Goal: Transaction & Acquisition: Purchase product/service

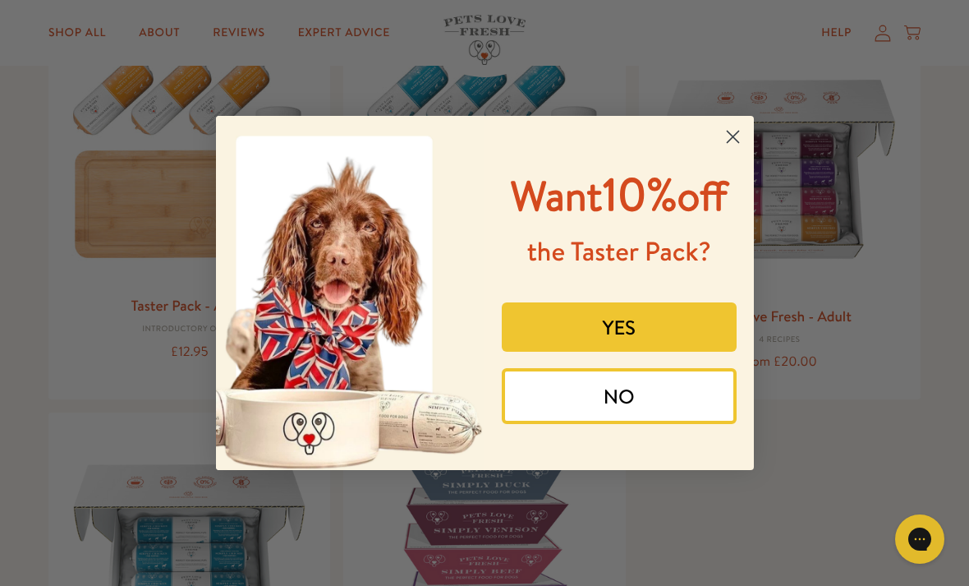
scroll to position [222, 0]
click at [644, 352] on button "YES" at bounding box center [619, 326] width 235 height 49
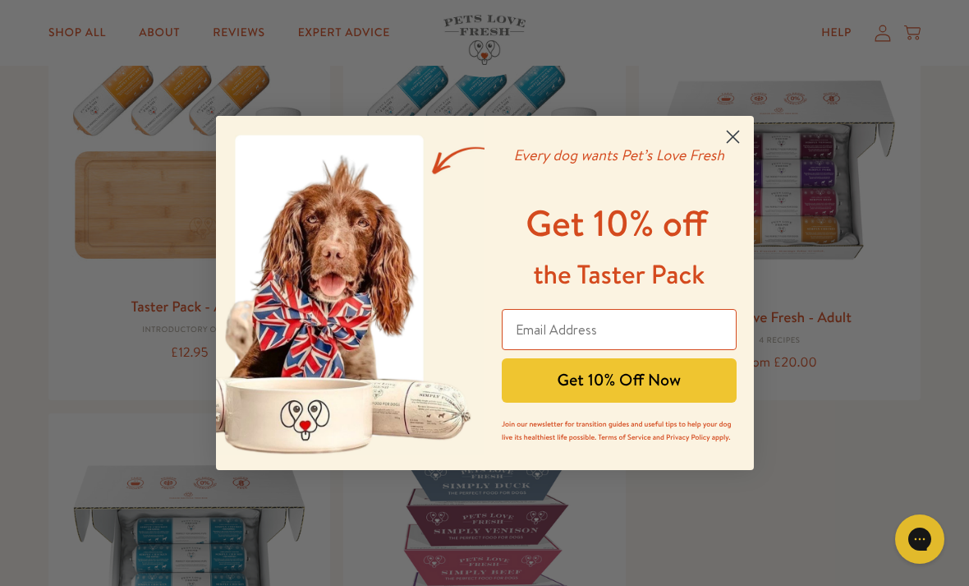
click at [599, 330] on input "Email Address" at bounding box center [619, 329] width 235 height 41
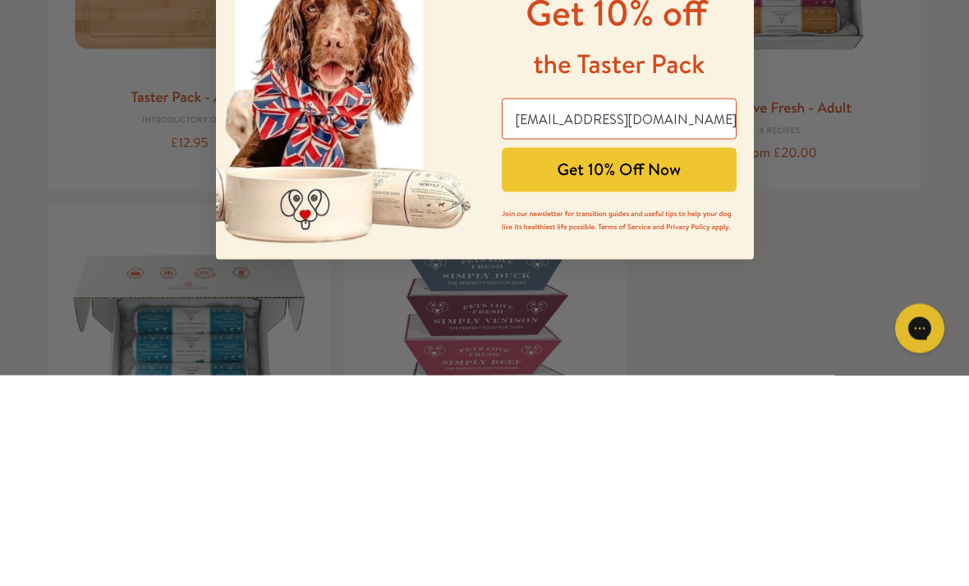
type input "juliagrimes76@googlemail.com"
click at [635, 358] on button "Get 10% Off Now" at bounding box center [619, 380] width 235 height 44
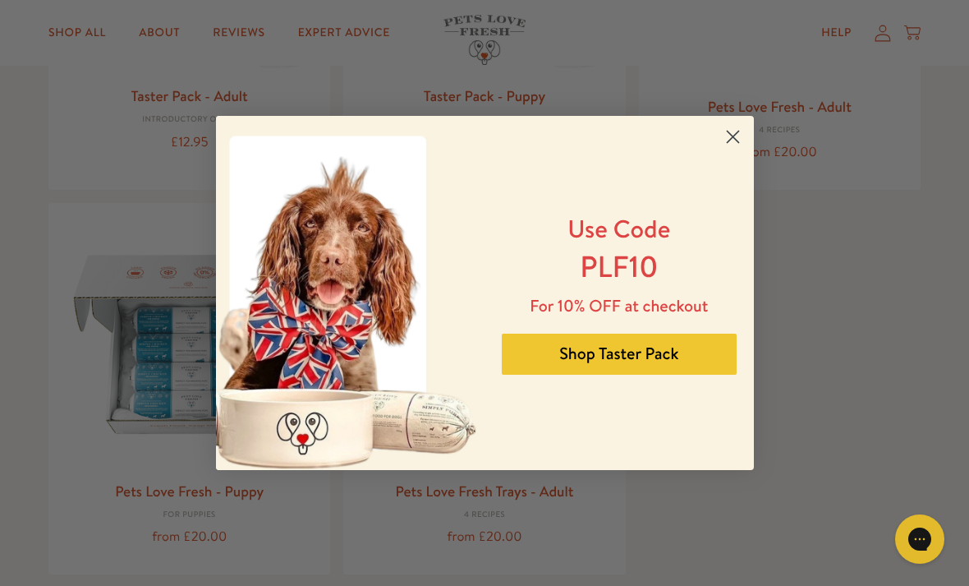
click at [635, 356] on button "Shop Taster Pack" at bounding box center [619, 353] width 235 height 41
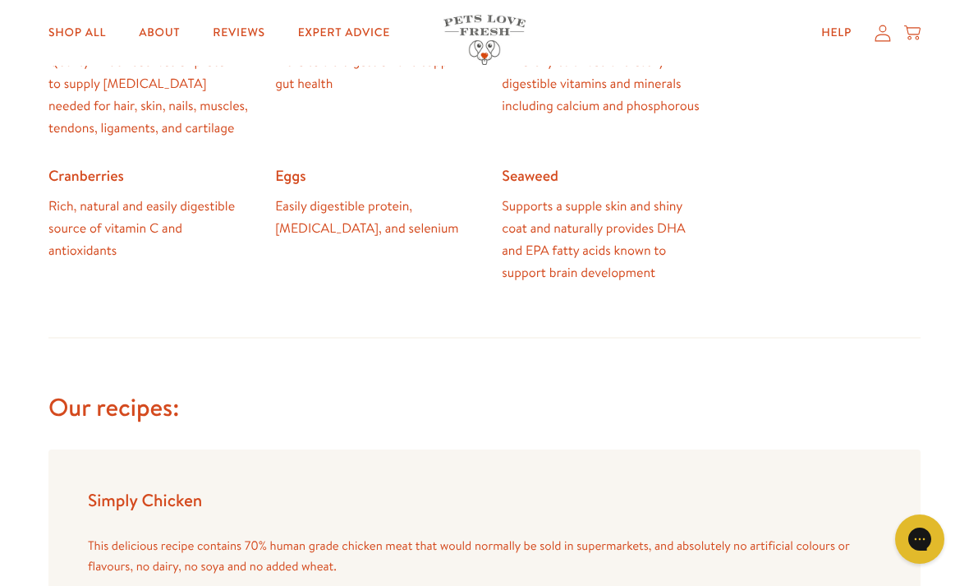
scroll to position [1207, 0]
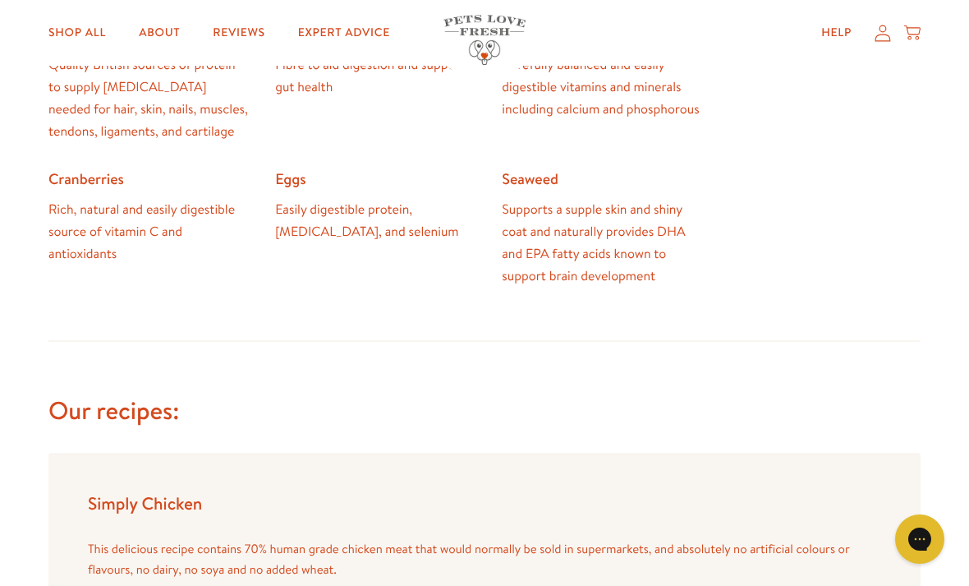
click at [91, 30] on link "Shop All" at bounding box center [77, 32] width 84 height 33
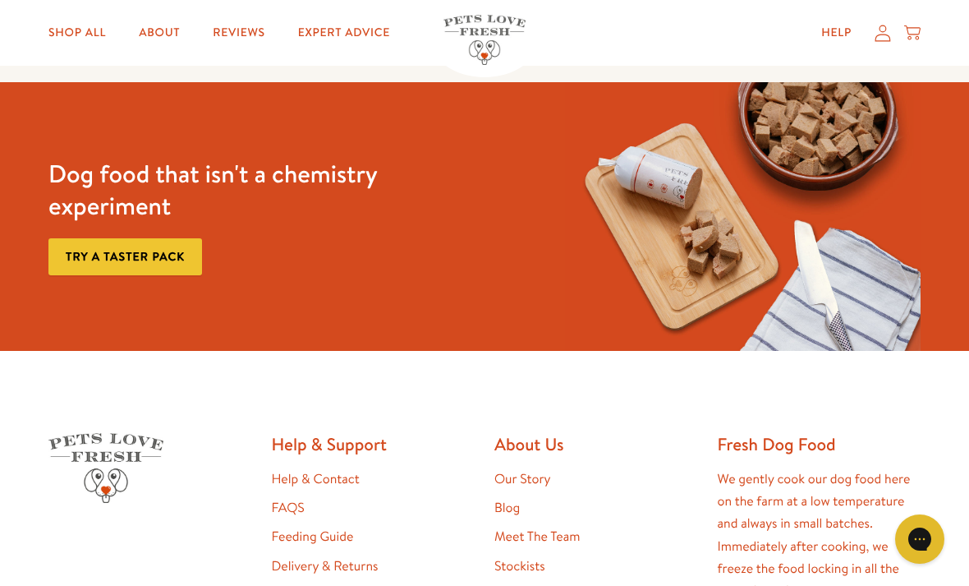
scroll to position [2359, 0]
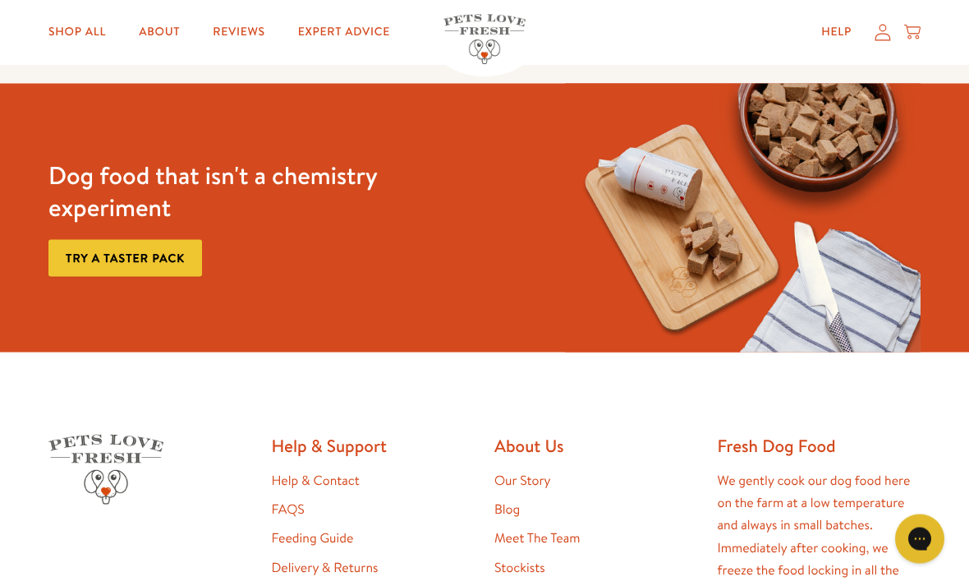
click at [140, 248] on link "Try a taster pack" at bounding box center [125, 258] width 154 height 37
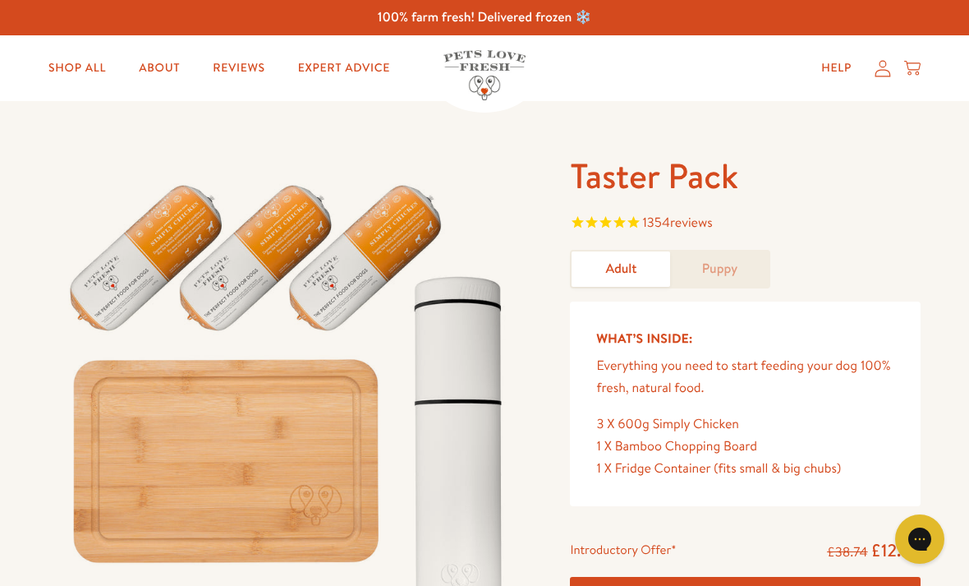
click at [90, 64] on link "Shop All" at bounding box center [77, 68] width 84 height 33
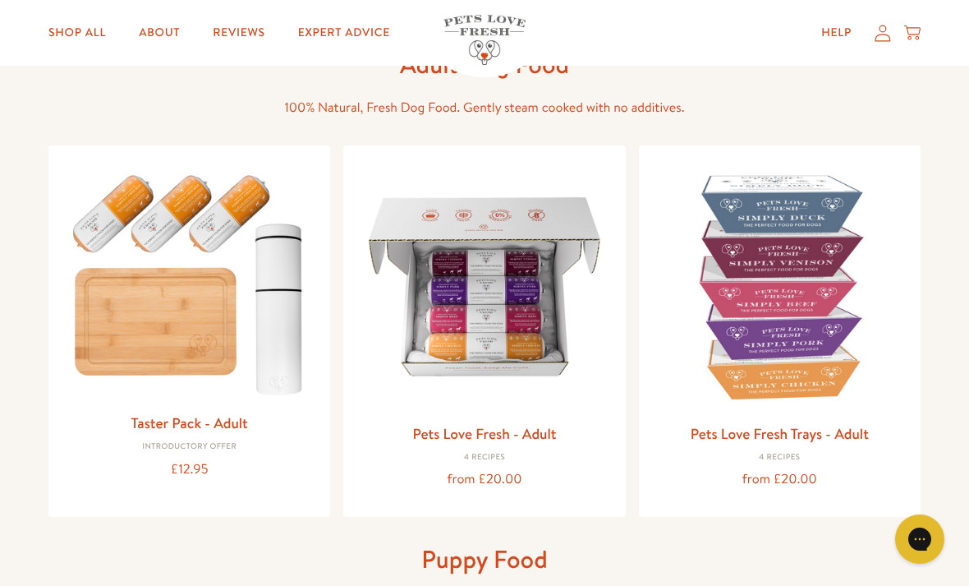
scroll to position [104, 0]
click at [90, 30] on link "Shop All" at bounding box center [77, 32] width 84 height 33
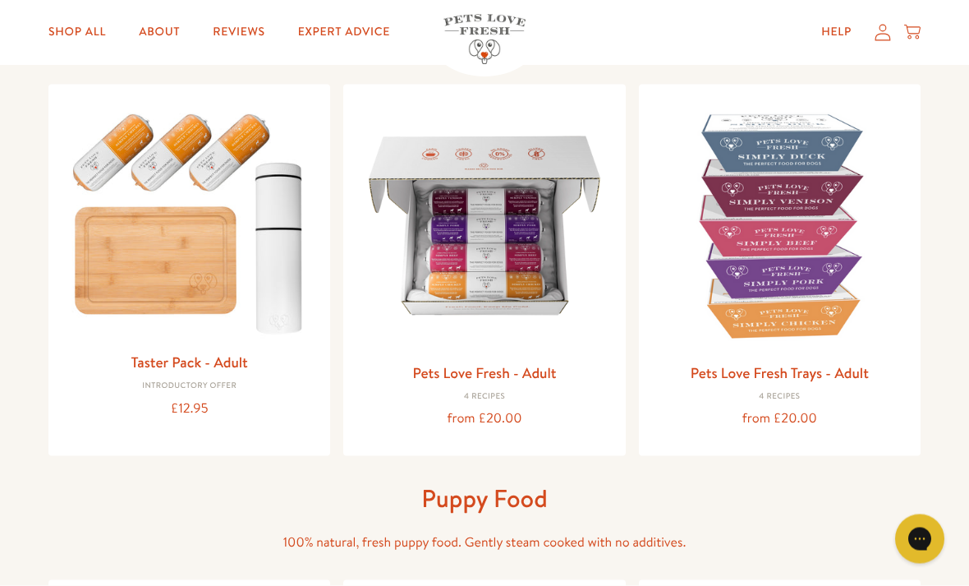
scroll to position [167, 0]
click at [508, 370] on link "Pets Love Fresh - Adult" at bounding box center [484, 371] width 144 height 21
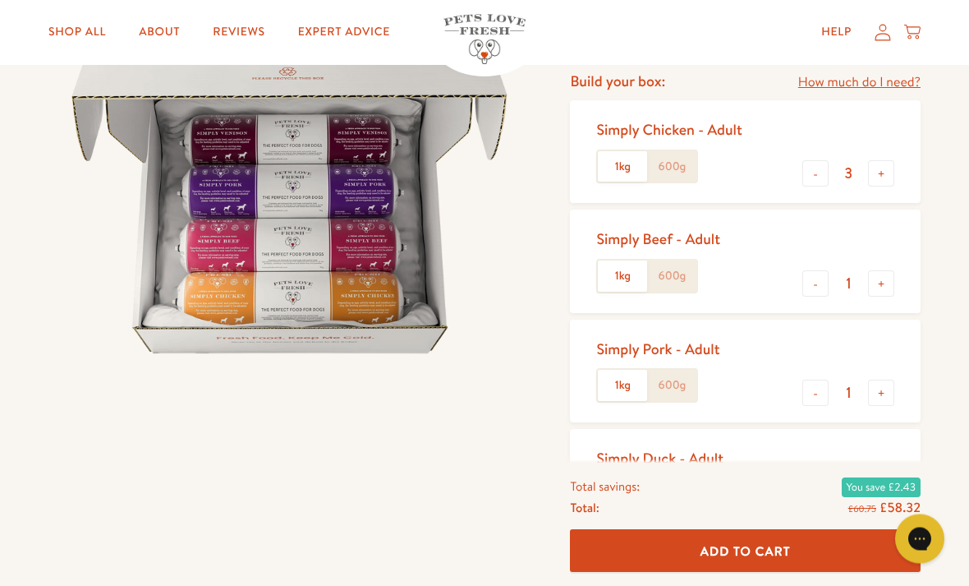
scroll to position [214, 0]
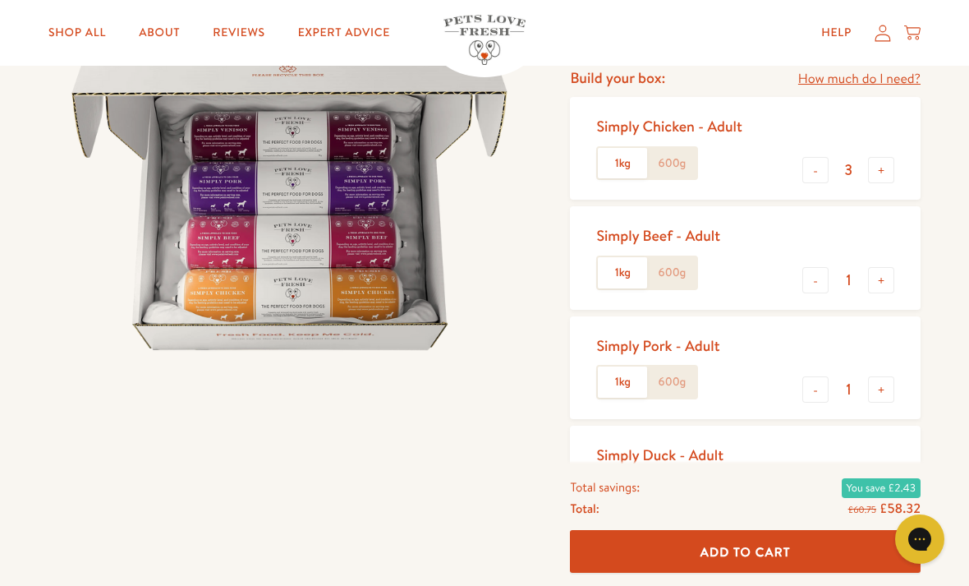
click at [818, 168] on button "-" at bounding box center [815, 170] width 26 height 26
click at [814, 168] on button "-" at bounding box center [815, 170] width 26 height 26
click at [819, 168] on button "-" at bounding box center [815, 170] width 26 height 26
type input "0"
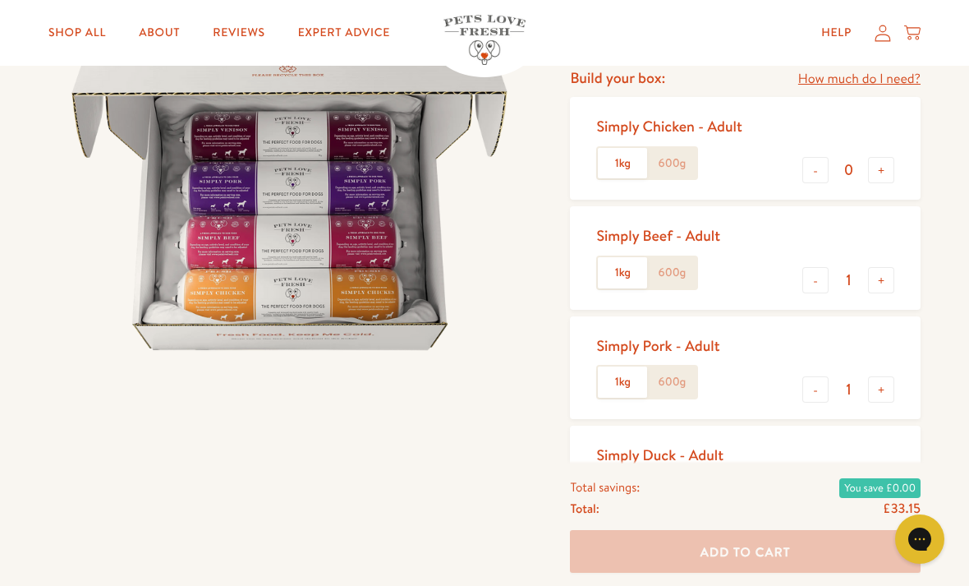
click at [879, 276] on button "+" at bounding box center [881, 280] width 26 height 26
type input "2"
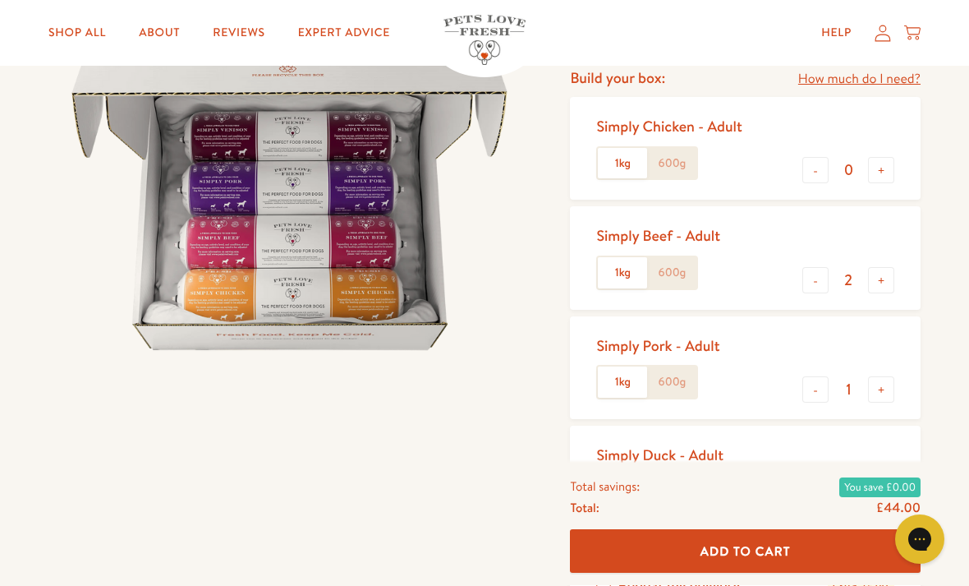
click at [883, 379] on button "+" at bounding box center [881, 389] width 26 height 26
type input "2"
click at [885, 495] on button "+" at bounding box center [881, 498] width 26 height 26
type input "2"
click at [668, 161] on label "600g" at bounding box center [671, 163] width 49 height 31
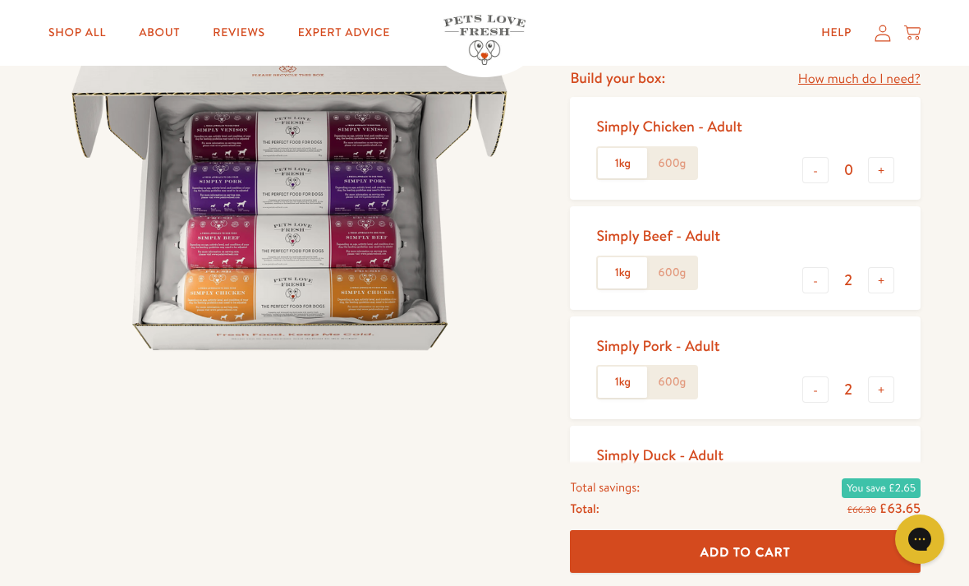
click at [0, 0] on input "600g" at bounding box center [0, 0] width 0 height 0
click at [678, 268] on label "600g" at bounding box center [671, 272] width 49 height 31
click at [0, 0] on input "600g" at bounding box center [0, 0] width 0 height 0
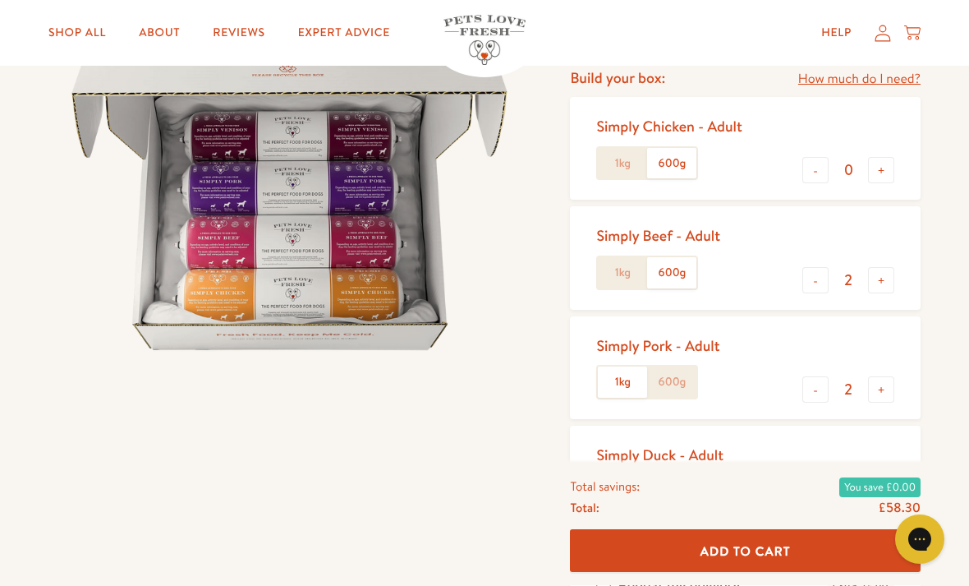
click at [678, 384] on label "600g" at bounding box center [671, 381] width 49 height 31
click at [0, 0] on input "600g" at bounding box center [0, 0] width 0 height 0
click at [686, 497] on label "600g" at bounding box center [671, 491] width 49 height 31
click at [0, 0] on input "600g" at bounding box center [0, 0] width 0 height 0
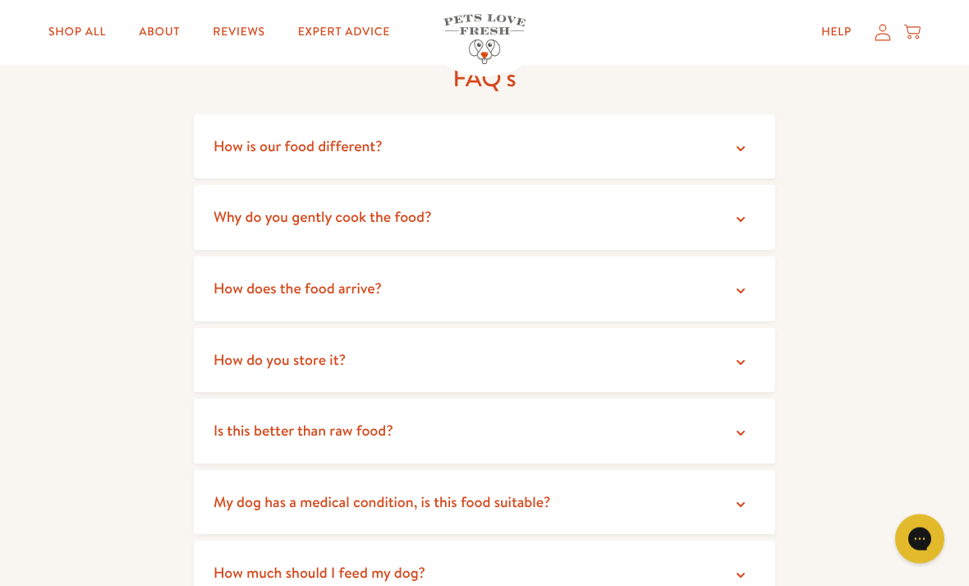
scroll to position [2793, 0]
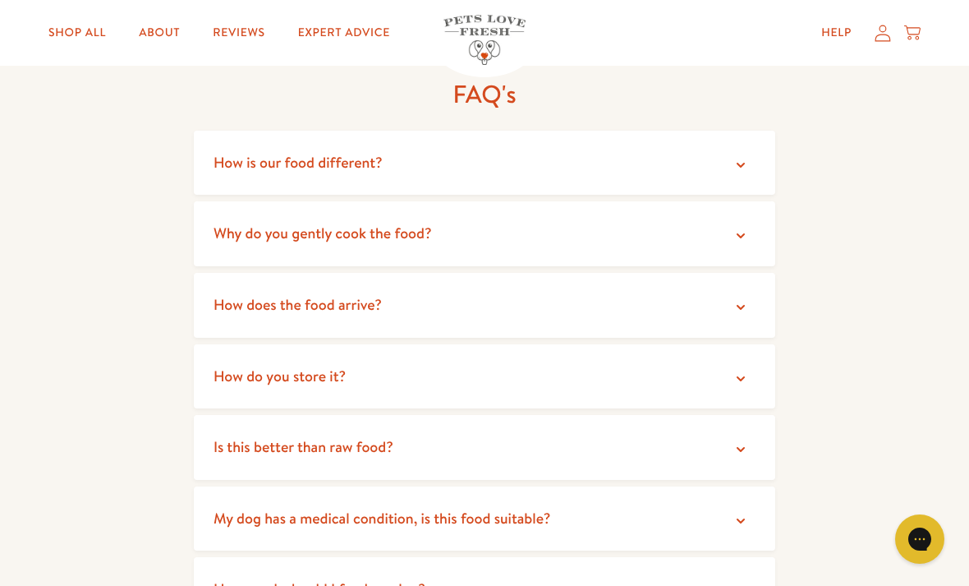
click at [539, 288] on summary "How does the food arrive?" at bounding box center [485, 305] width 582 height 65
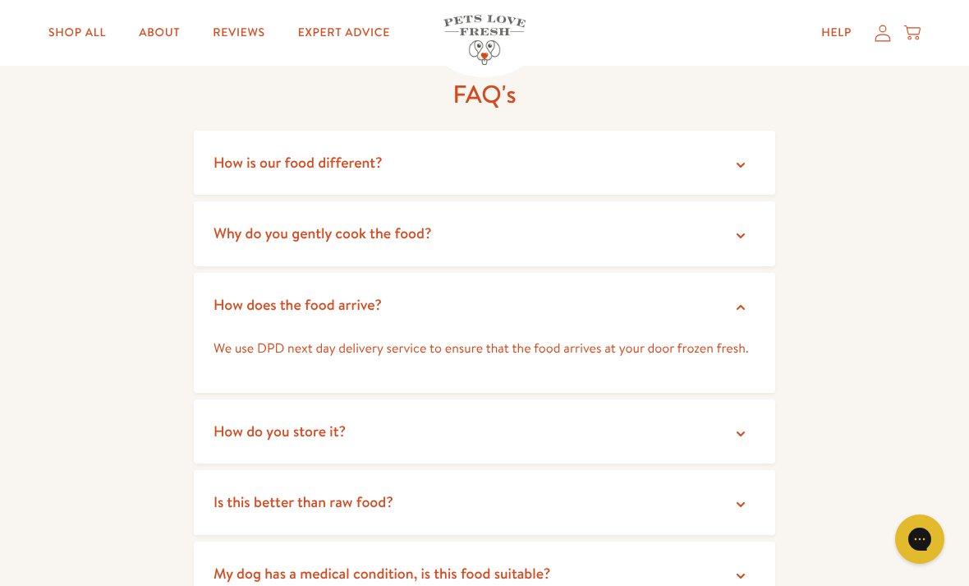
click at [467, 412] on summary "How do you store it?" at bounding box center [485, 431] width 582 height 65
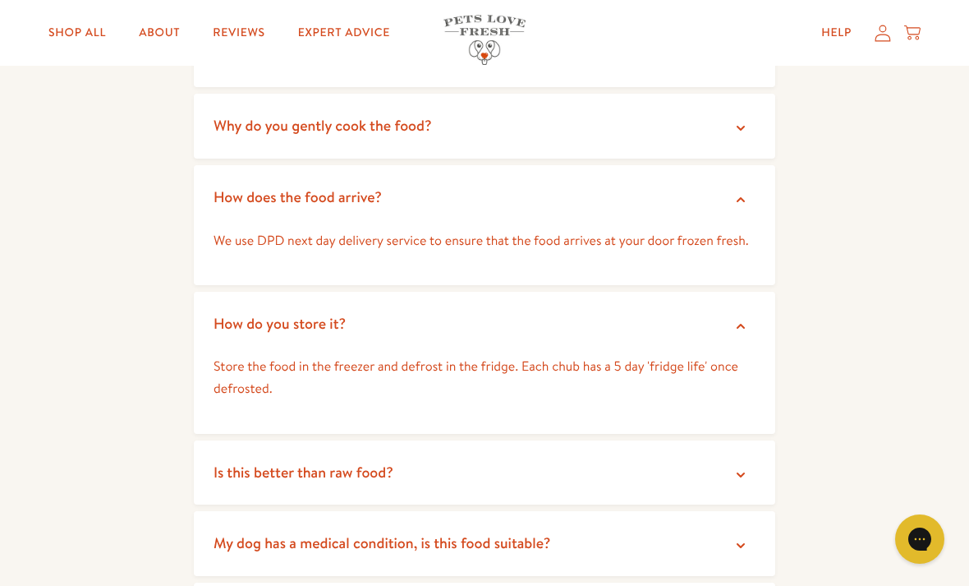
scroll to position [2901, 0]
click at [731, 448] on summary "Is this better than raw food?" at bounding box center [485, 471] width 582 height 65
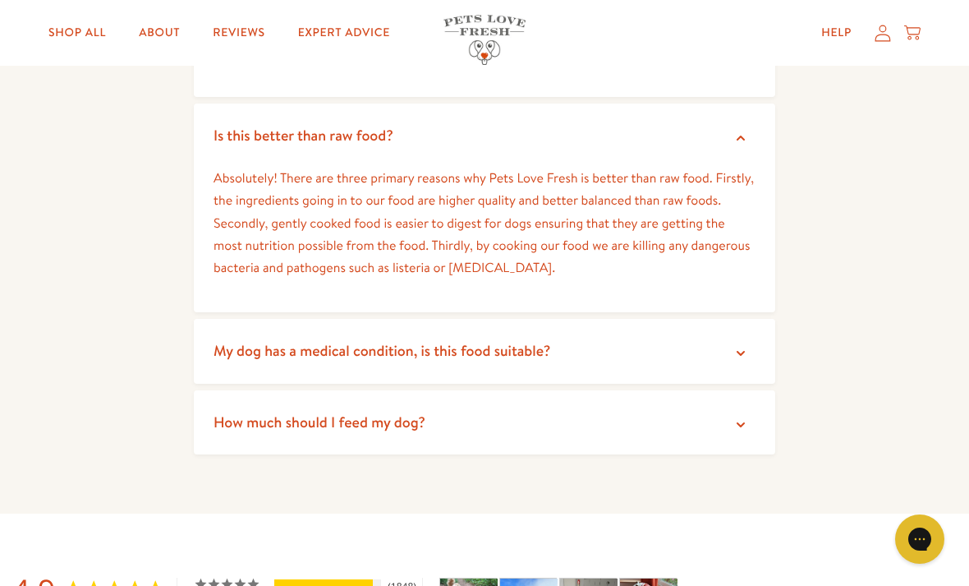
scroll to position [3239, 0]
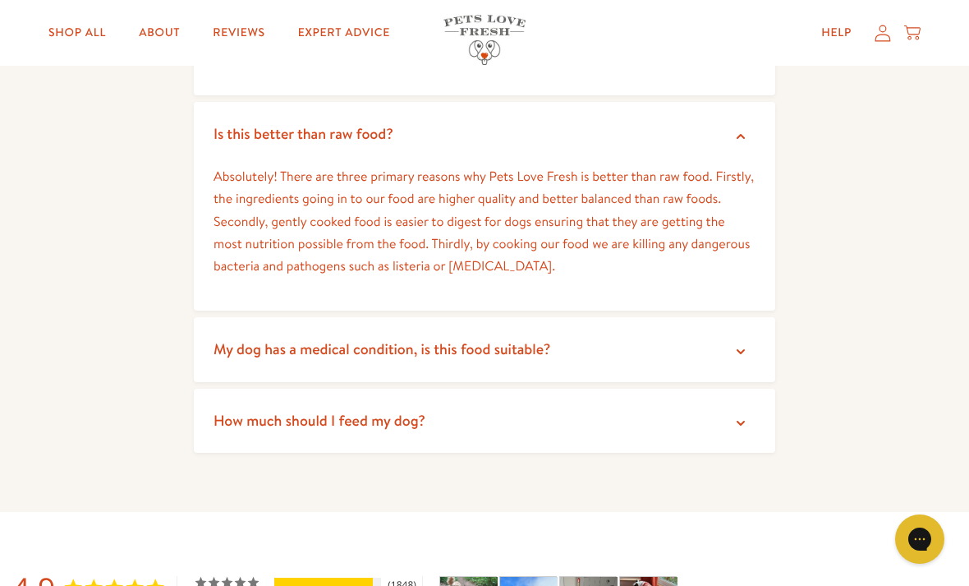
click at [736, 343] on icon at bounding box center [741, 351] width 16 height 16
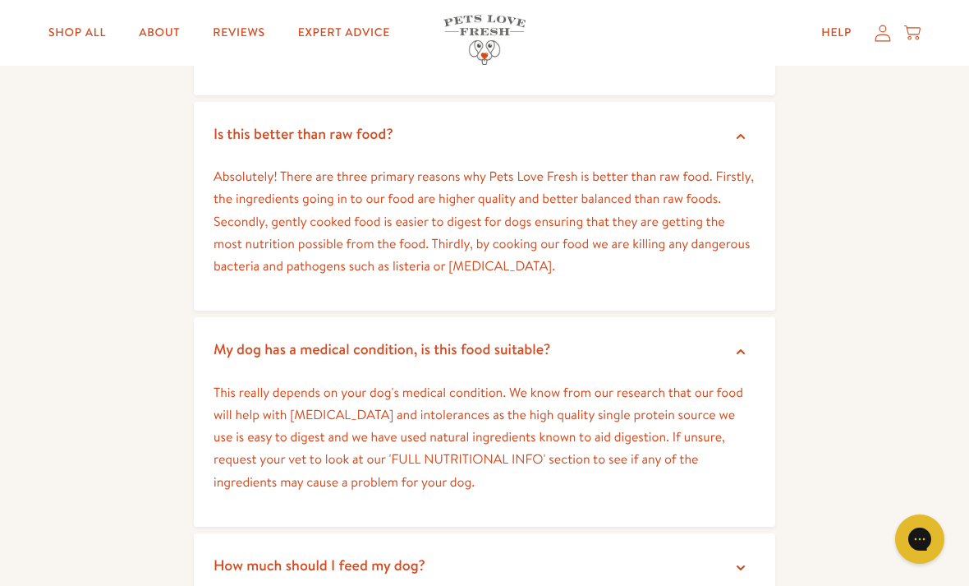
click at [636, 536] on summary "How much should I feed my dog?" at bounding box center [485, 565] width 582 height 65
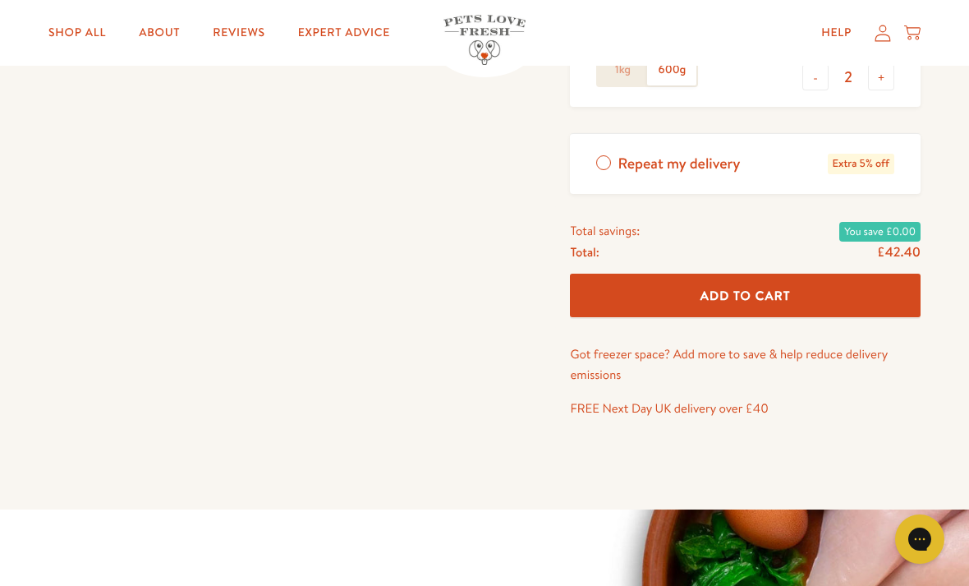
scroll to position [634, 0]
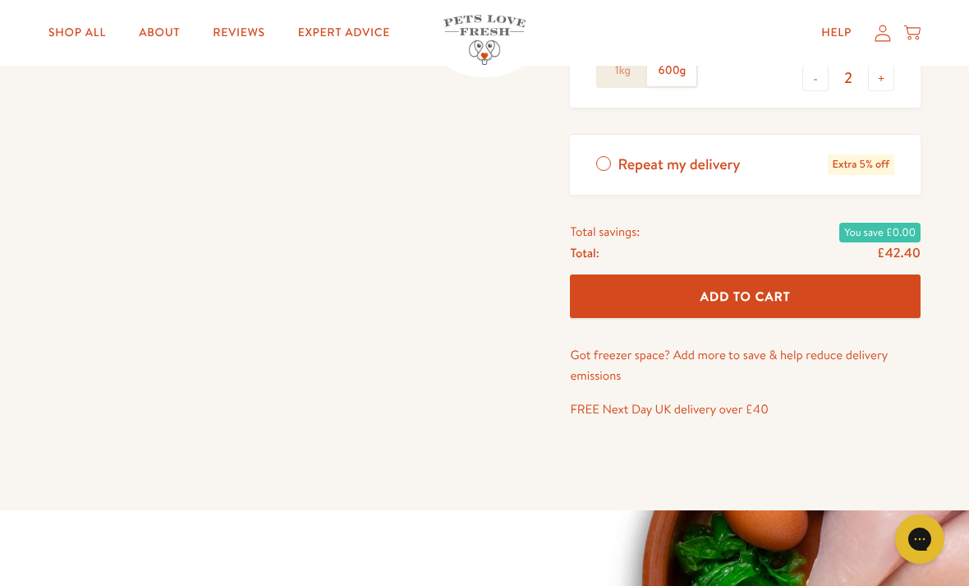
click at [756, 290] on span "Add To Cart" at bounding box center [746, 295] width 90 height 17
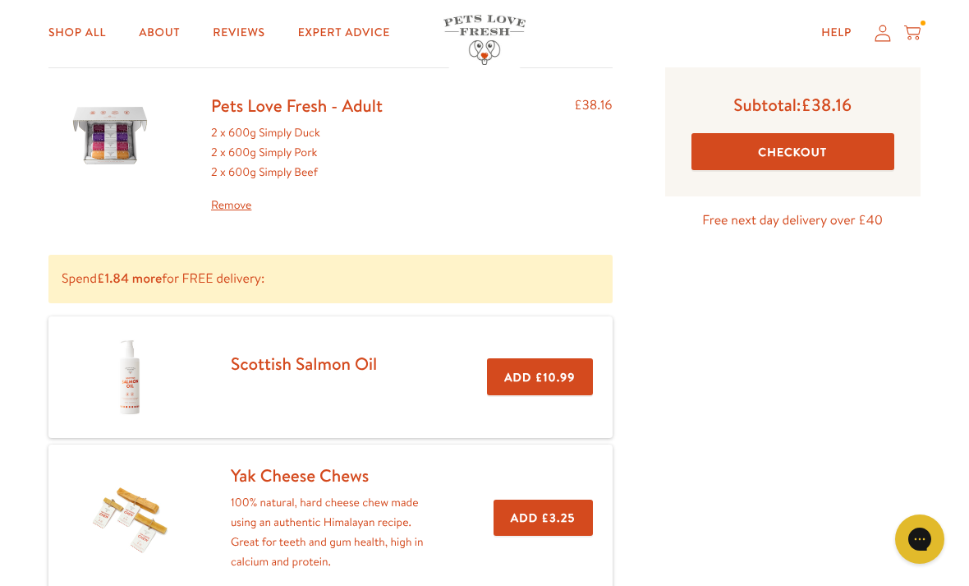
scroll to position [137, 0]
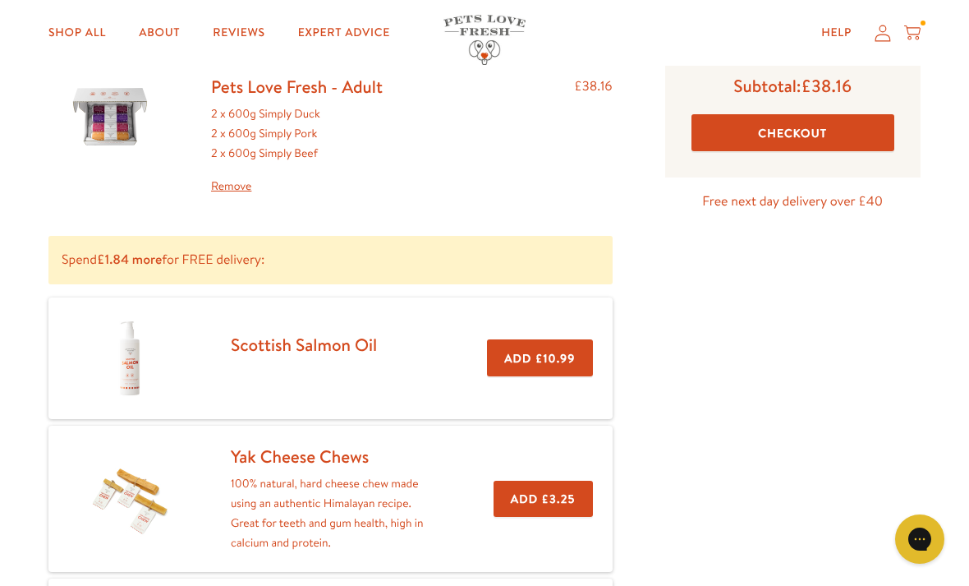
click at [561, 494] on button "Add £3.25" at bounding box center [543, 499] width 99 height 37
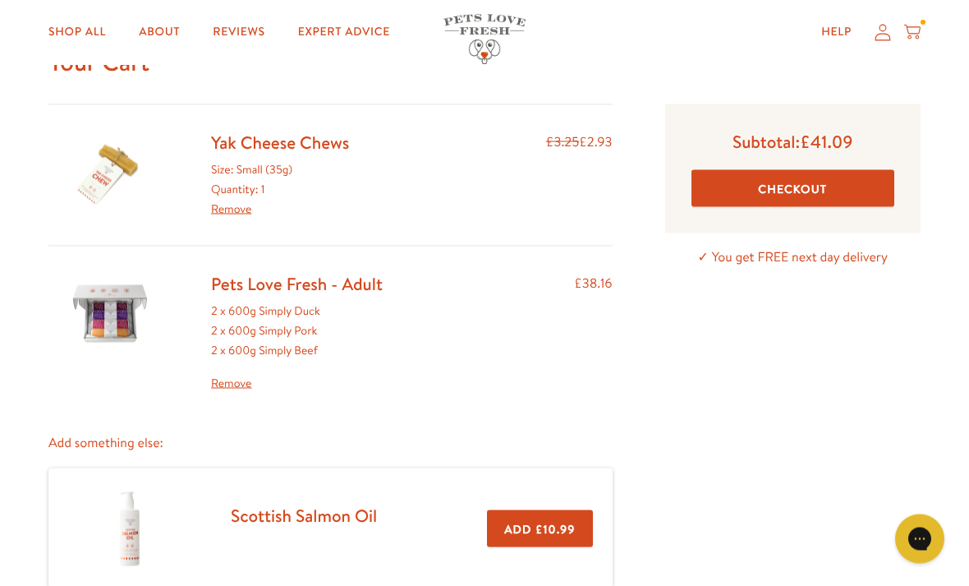
scroll to position [51, 0]
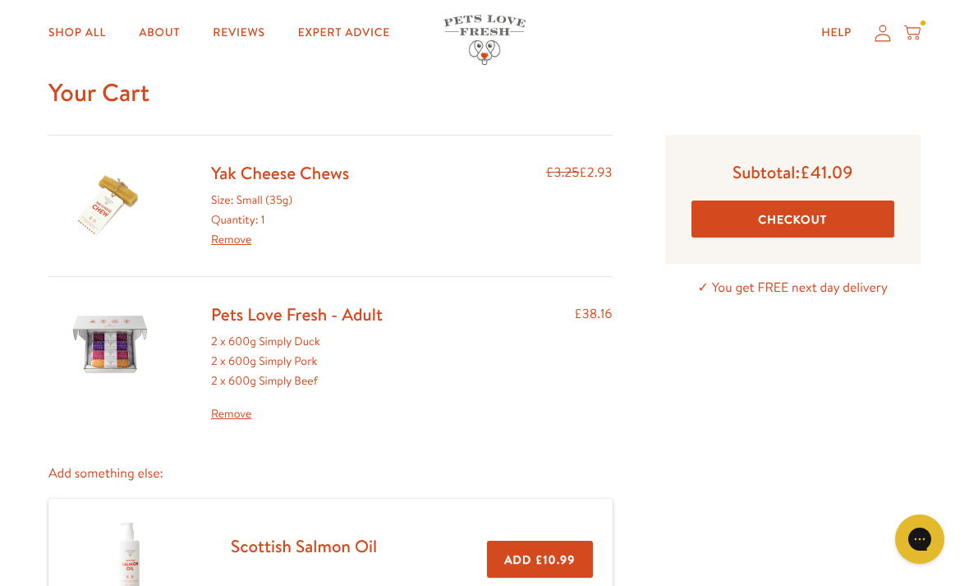
click at [307, 177] on link "Yak Cheese Chews" at bounding box center [280, 173] width 138 height 24
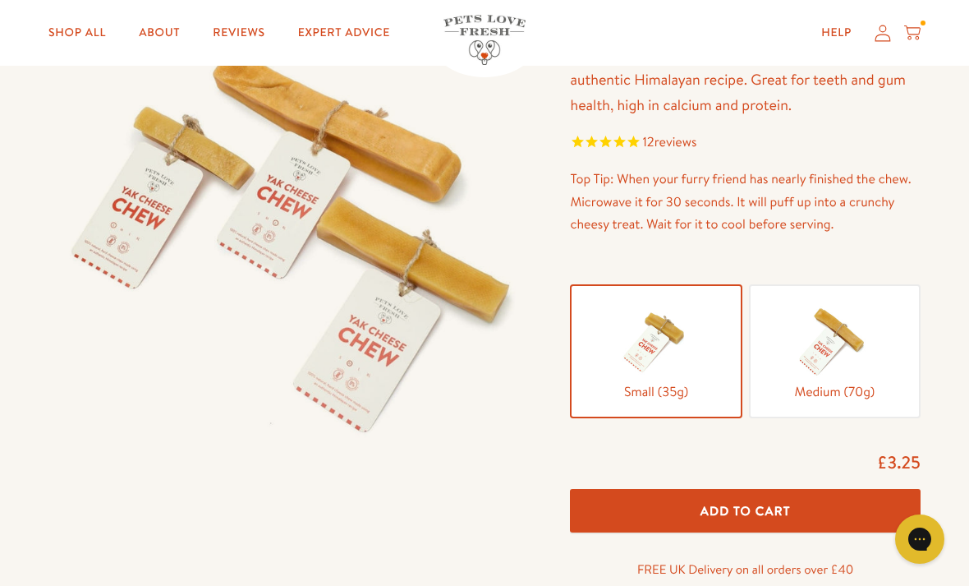
scroll to position [168, 0]
click at [830, 500] on button "Add To Cart" at bounding box center [745, 512] width 351 height 44
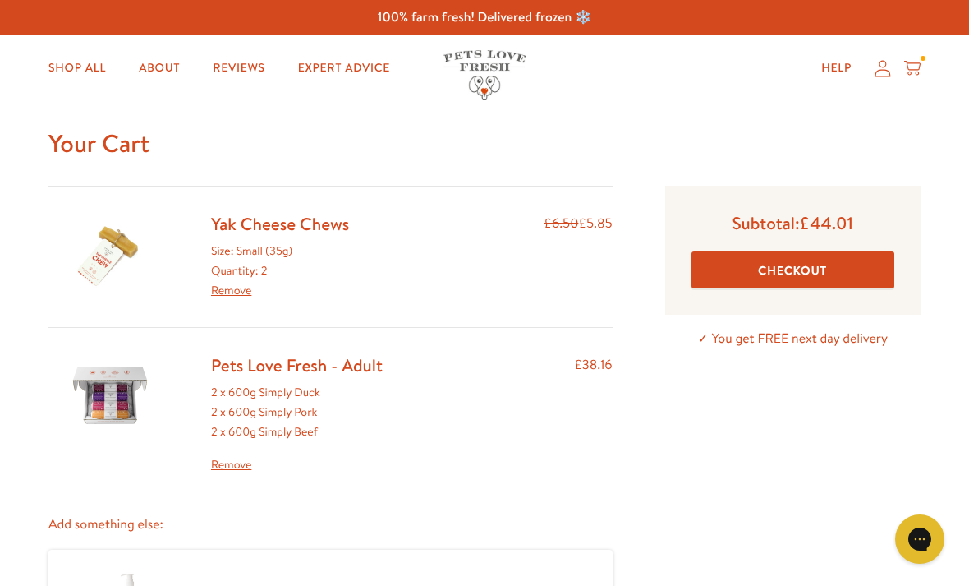
click at [802, 264] on button "Checkout" at bounding box center [793, 269] width 203 height 37
